Goal: Communication & Community: Answer question/provide support

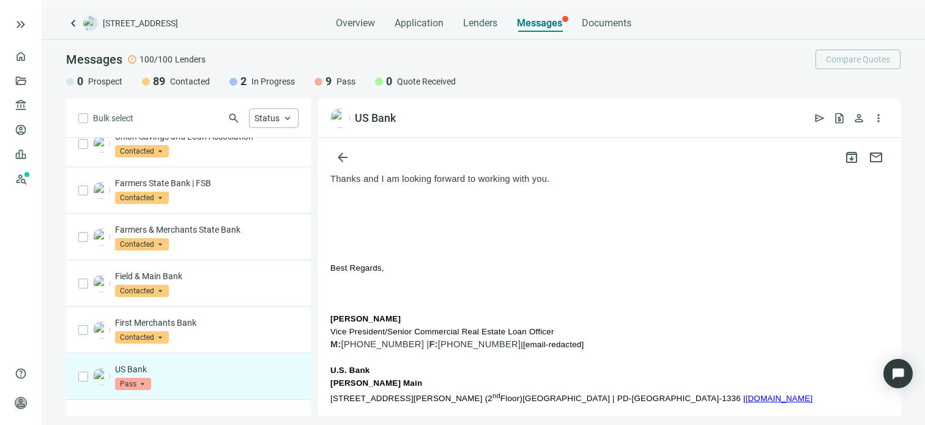
scroll to position [1835, 0]
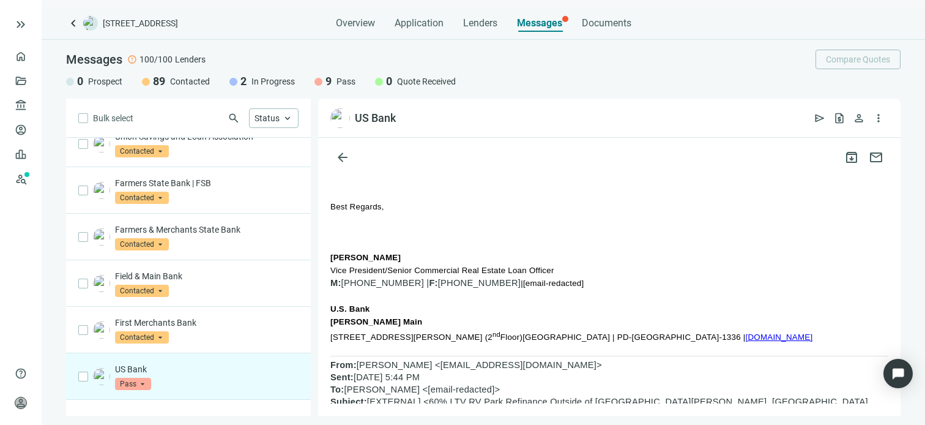
click at [745, 333] on link "[DOMAIN_NAME]" at bounding box center [778, 336] width 67 height 9
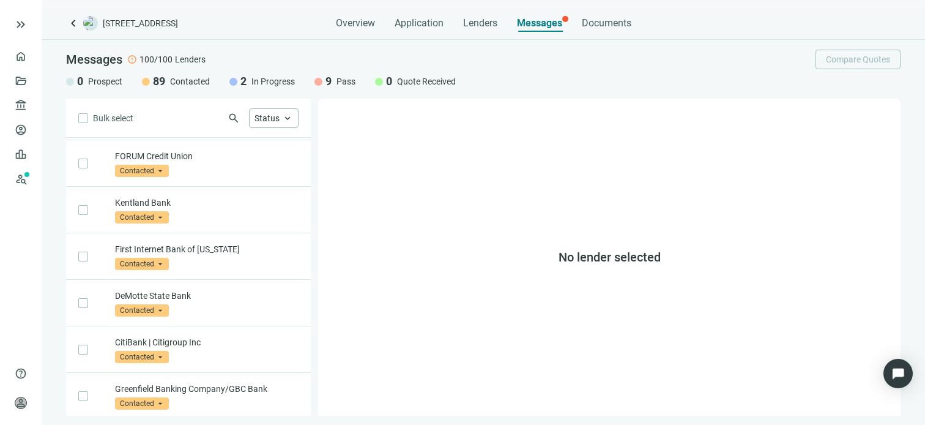
scroll to position [689, 0]
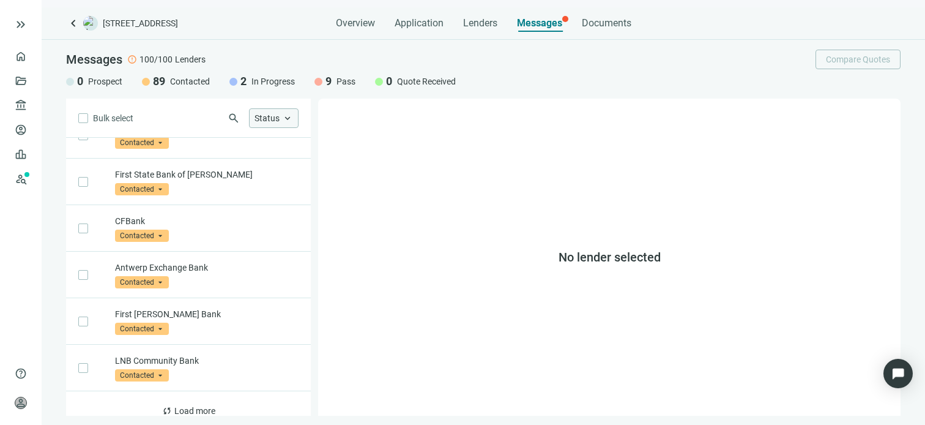
click at [289, 113] on span "keyboard_arrow_up" at bounding box center [287, 118] width 11 height 11
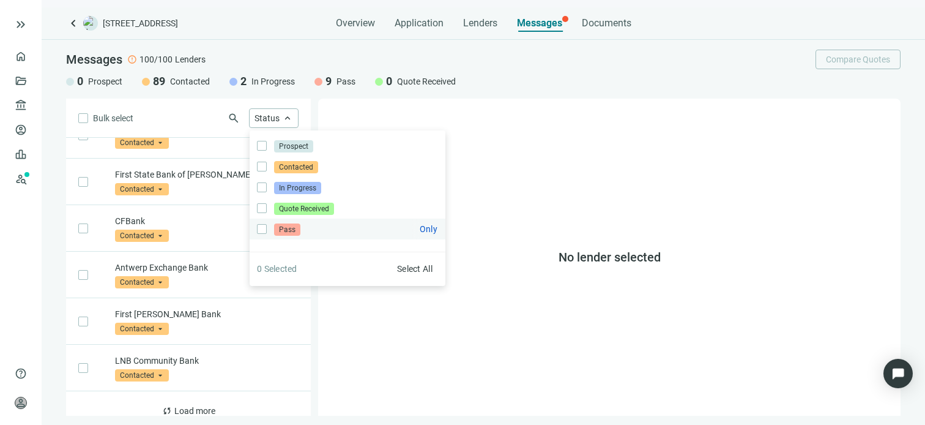
click at [278, 231] on span "Pass" at bounding box center [287, 229] width 26 height 12
click at [396, 337] on div "No lender selected" at bounding box center [609, 256] width 582 height 317
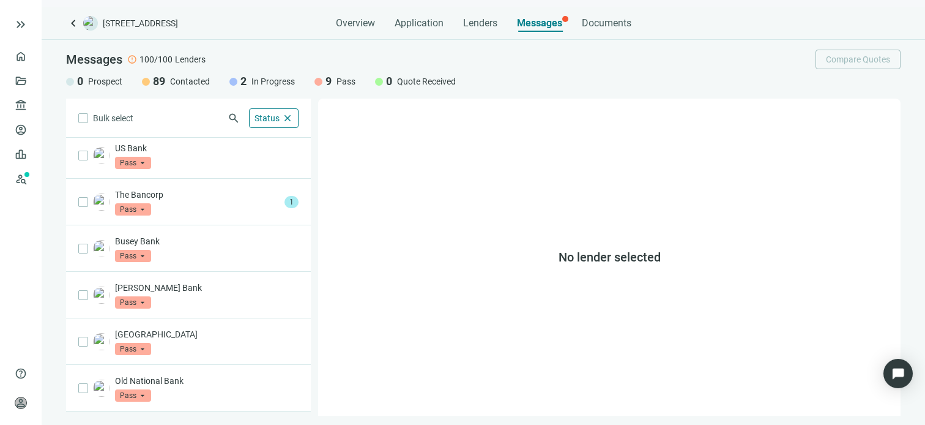
scroll to position [0, 0]
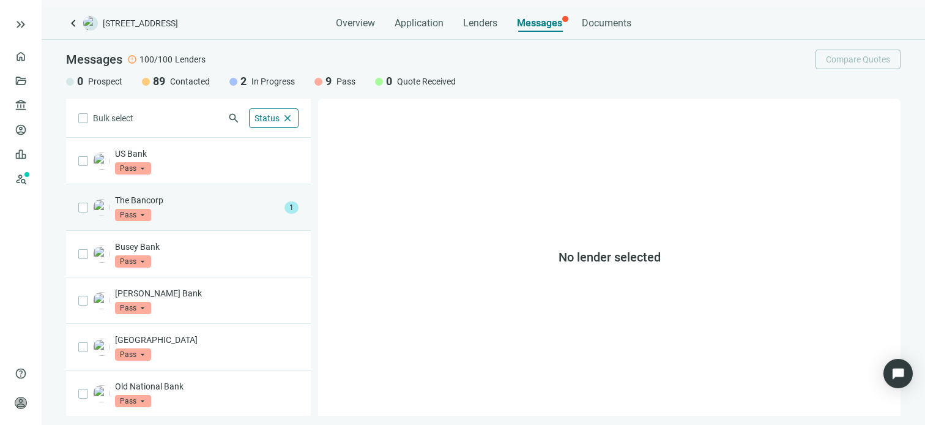
click at [203, 206] on div "The Bancorp Pass arrow_drop_down" at bounding box center [197, 207] width 165 height 27
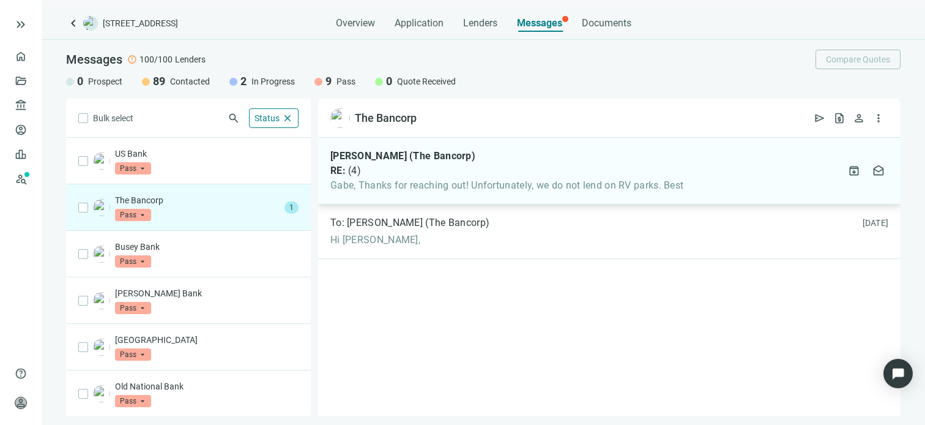
click at [487, 180] on span "Gabe, Thanks for reaching out! Unfortunately, we do not lend on RV parks. Best" at bounding box center [506, 185] width 353 height 12
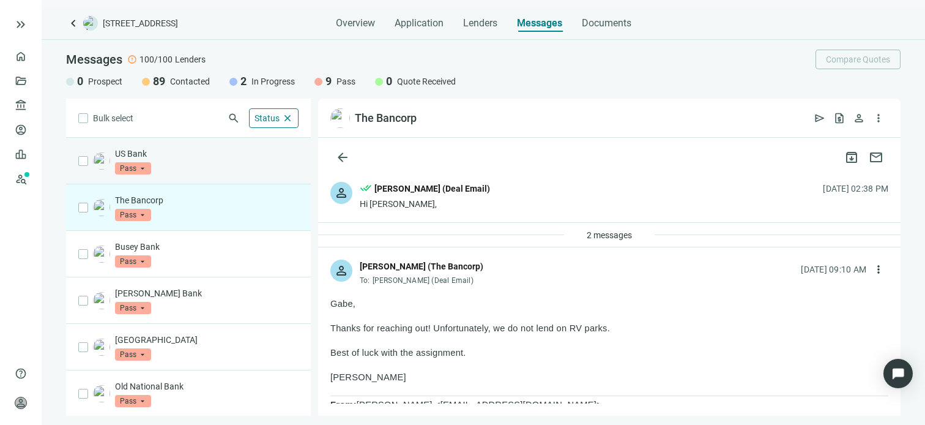
click at [214, 168] on div "US Bank Pass arrow_drop_down" at bounding box center [207, 160] width 184 height 27
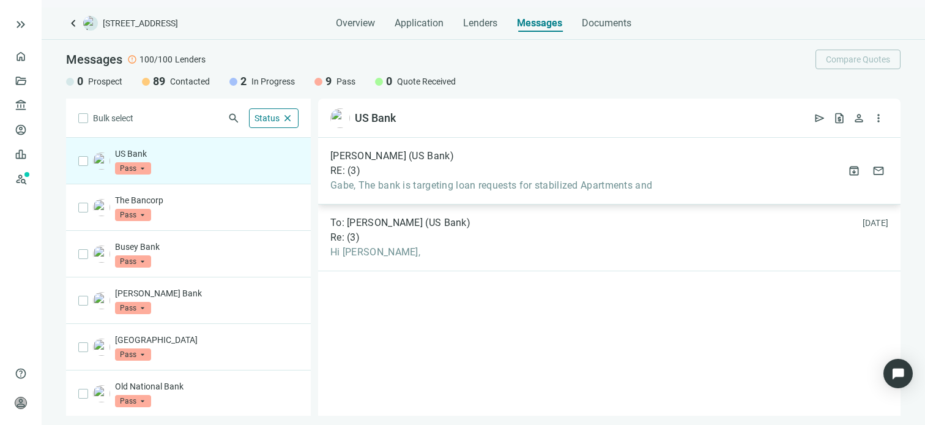
click at [457, 184] on span "Gabe, The bank is targeting loan requests for stabilized Apartments and" at bounding box center [491, 185] width 322 height 12
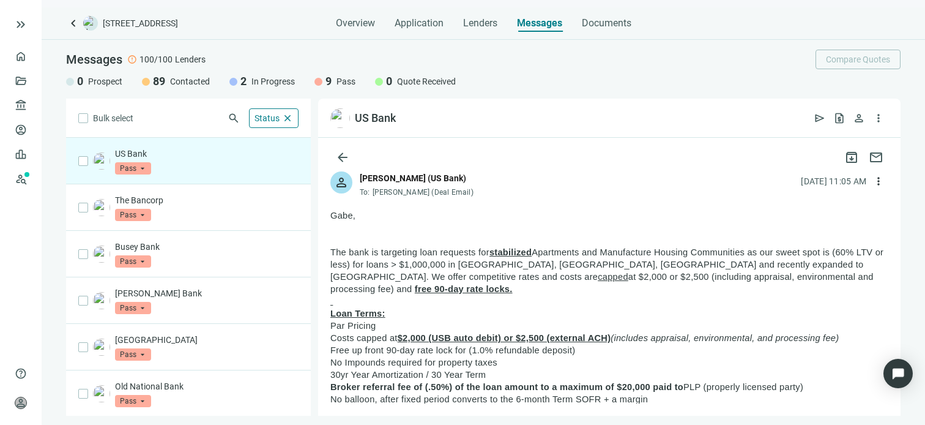
scroll to position [61, 0]
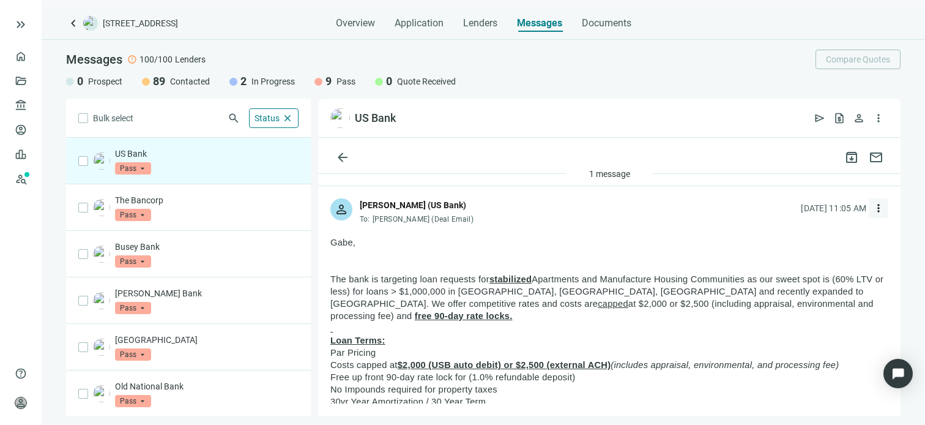
click at [872, 207] on span "more_vert" at bounding box center [878, 208] width 12 height 12
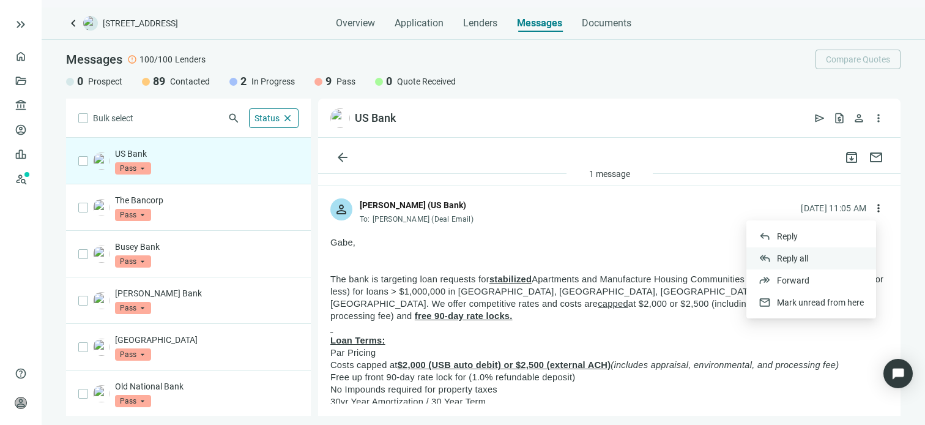
click at [793, 258] on span "Reply all" at bounding box center [792, 258] width 31 height 10
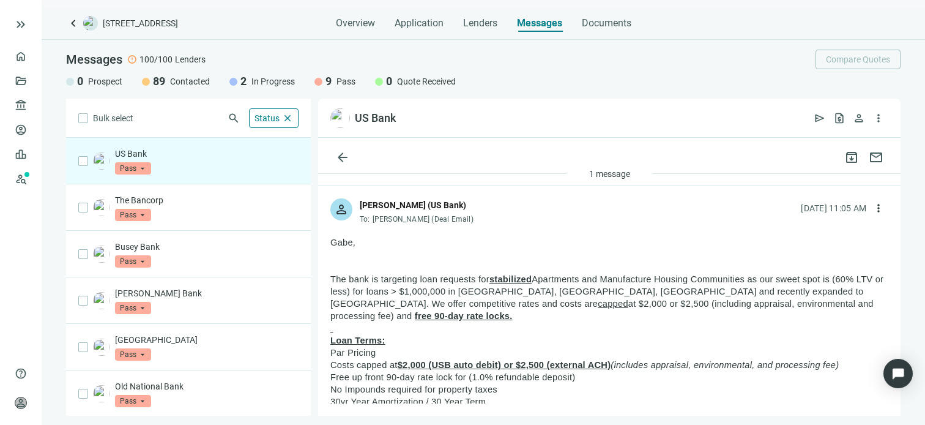
type textarea "**********"
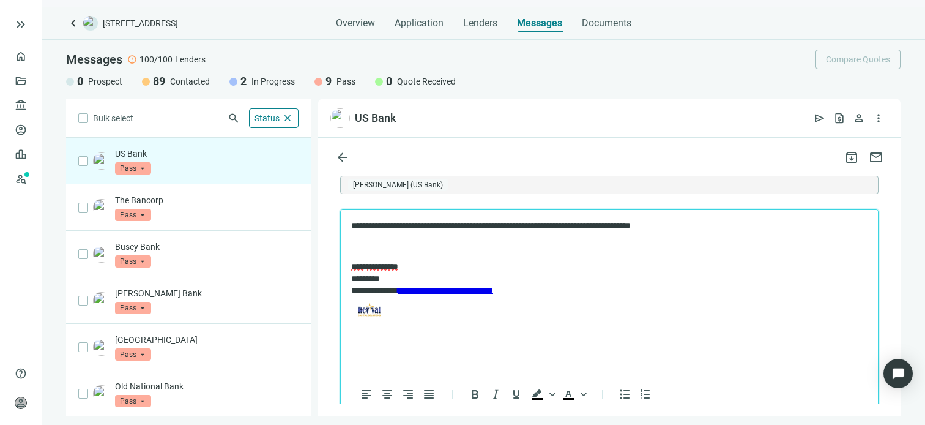
scroll to position [2067, 0]
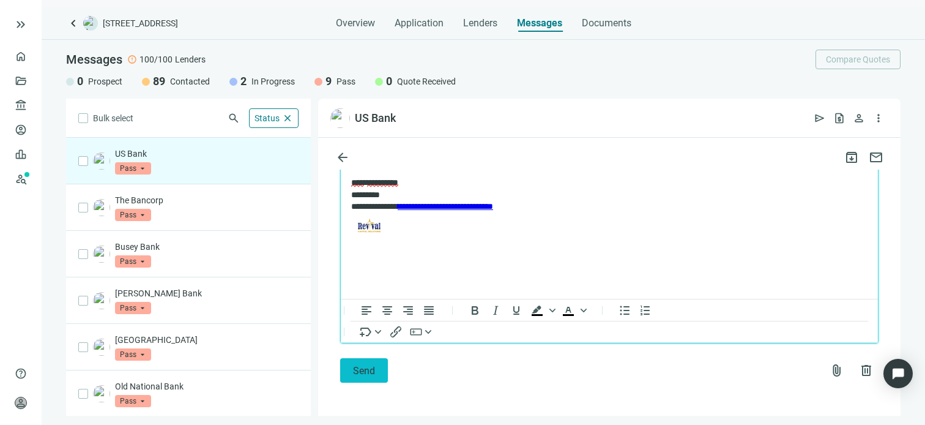
click at [358, 375] on button "Send" at bounding box center [364, 370] width 48 height 24
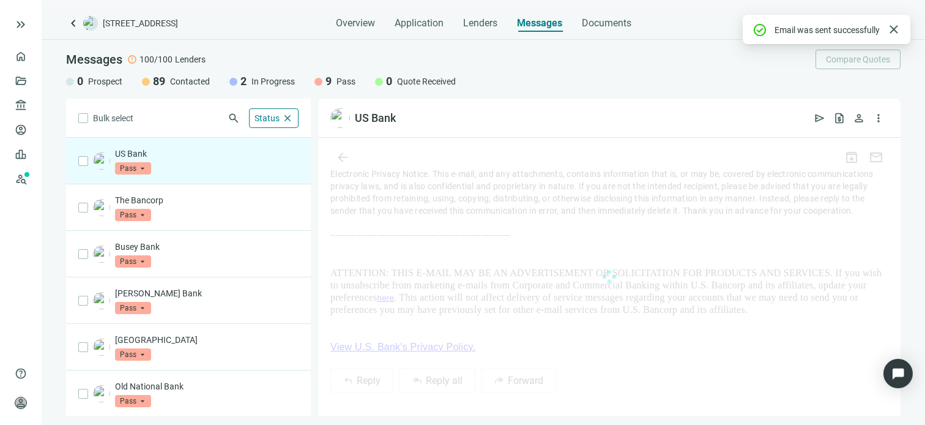
scroll to position [2026, 0]
